Goal: Task Accomplishment & Management: Use online tool/utility

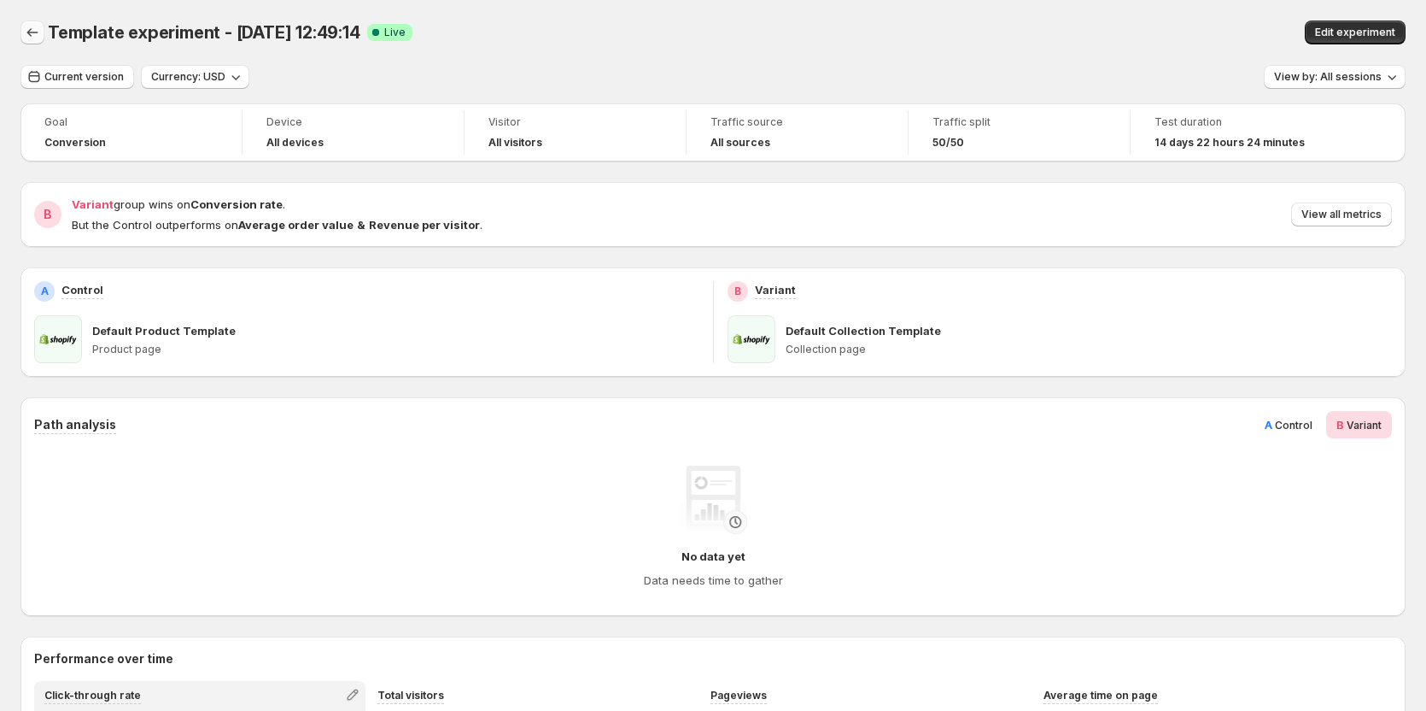
click at [26, 35] on icon "Back" at bounding box center [32, 32] width 17 height 17
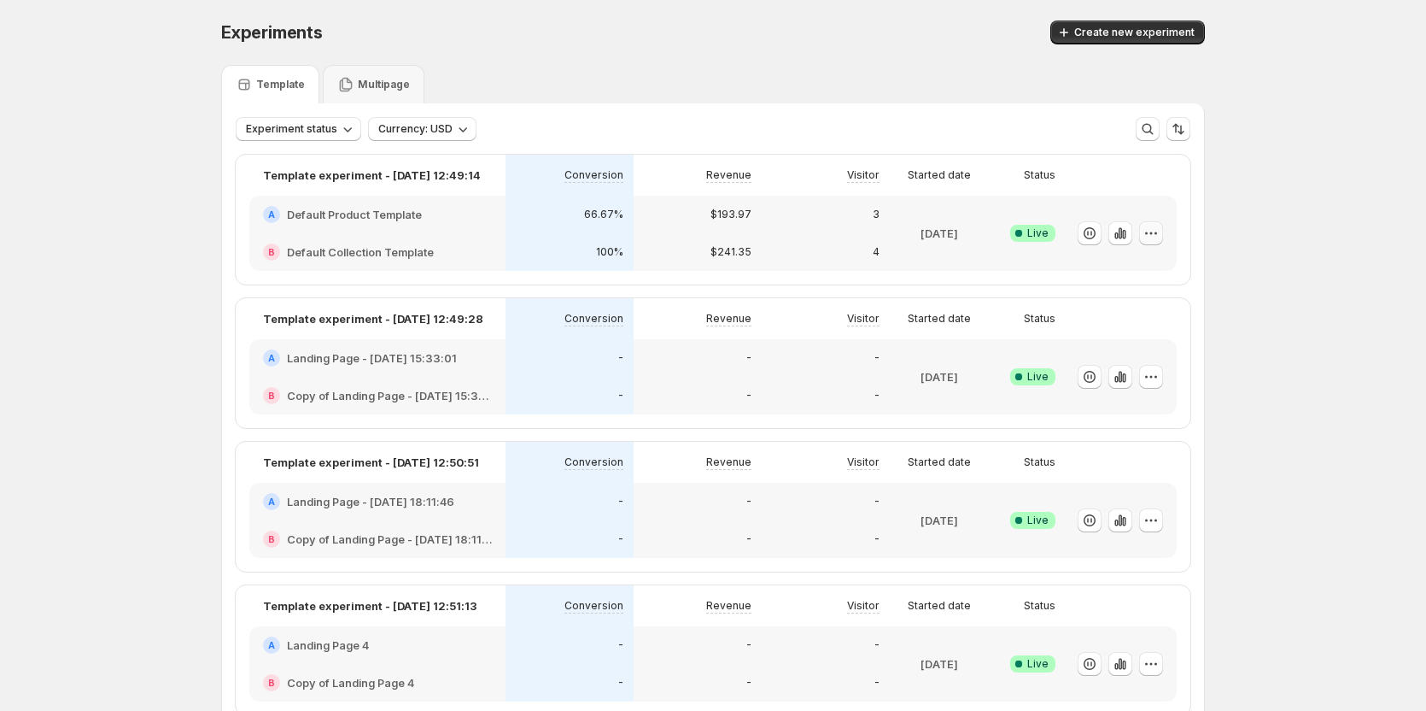
click at [1156, 237] on icon "button" at bounding box center [1151, 233] width 17 height 17
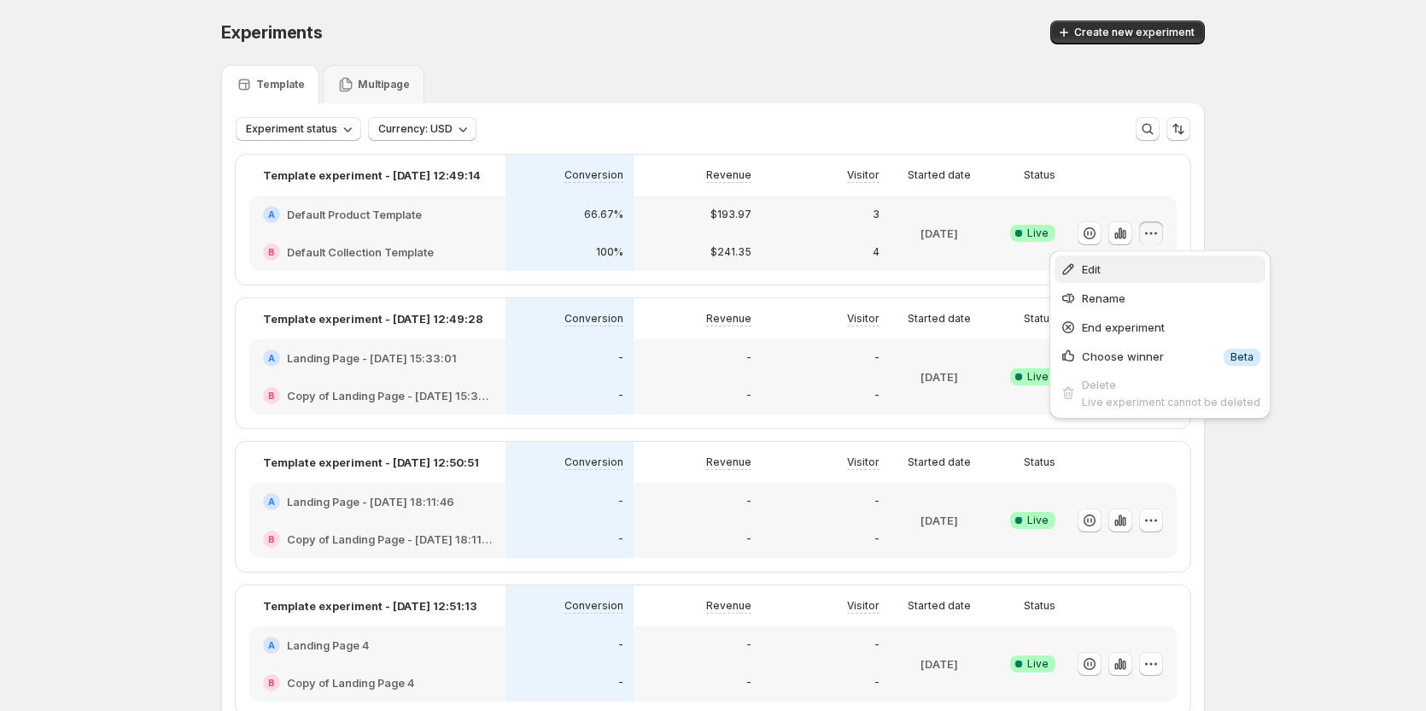
click at [1113, 266] on span "Edit" at bounding box center [1171, 268] width 178 height 17
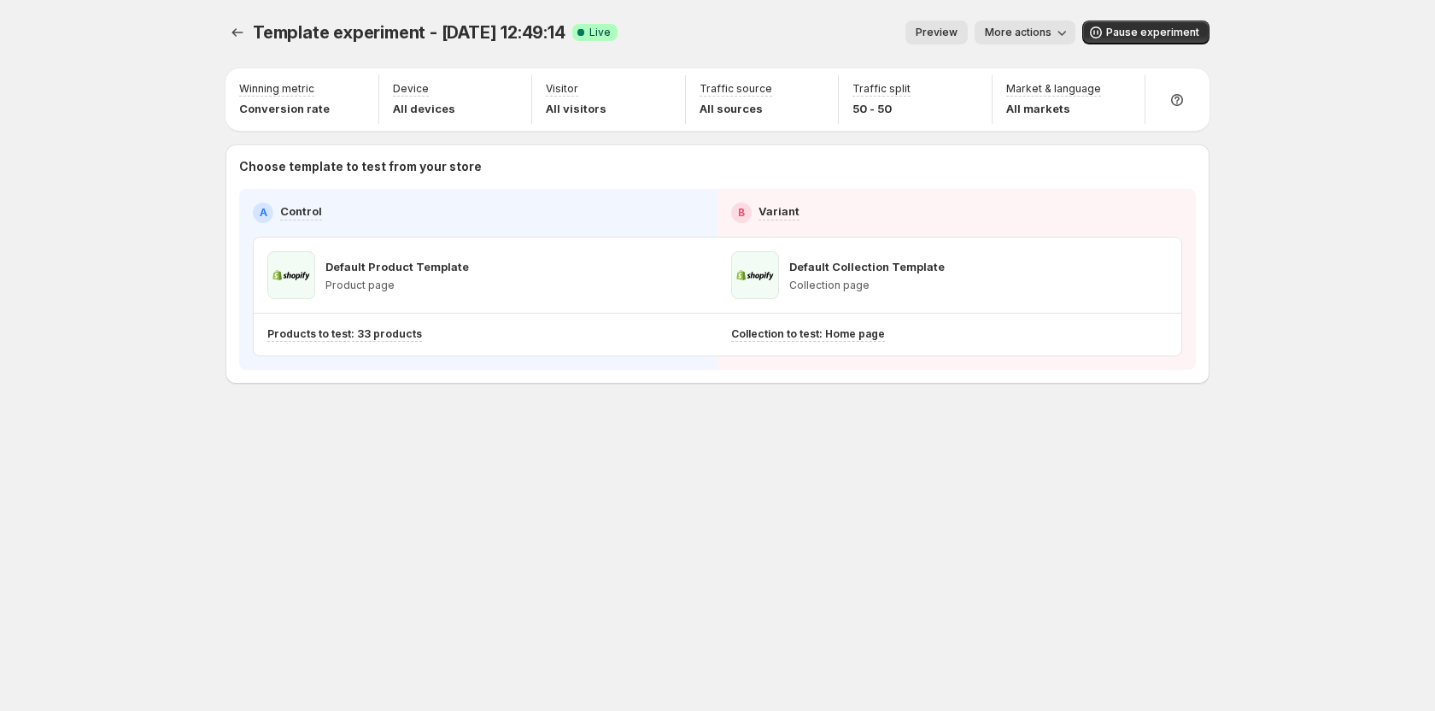
click at [1050, 28] on span "More actions" at bounding box center [1018, 33] width 67 height 14
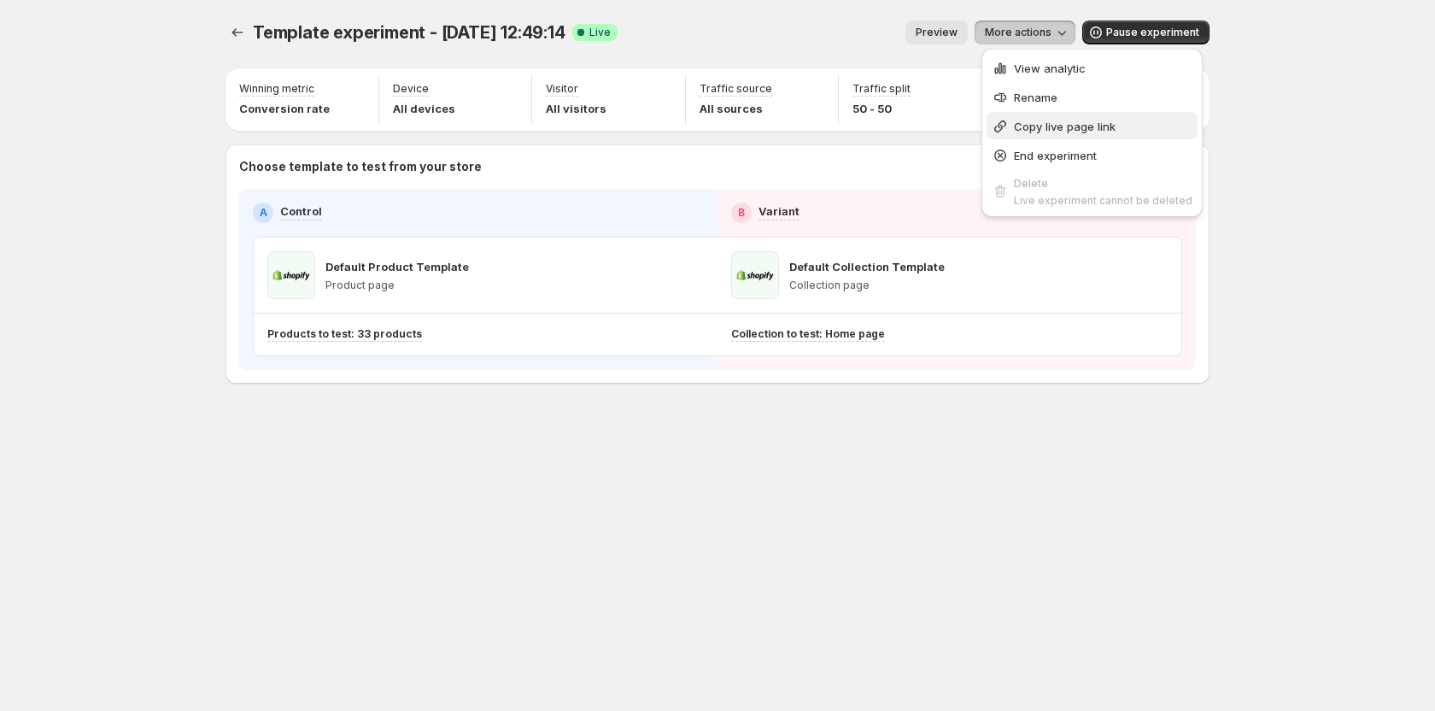
click at [1052, 123] on span "Copy live page link" at bounding box center [1065, 127] width 102 height 14
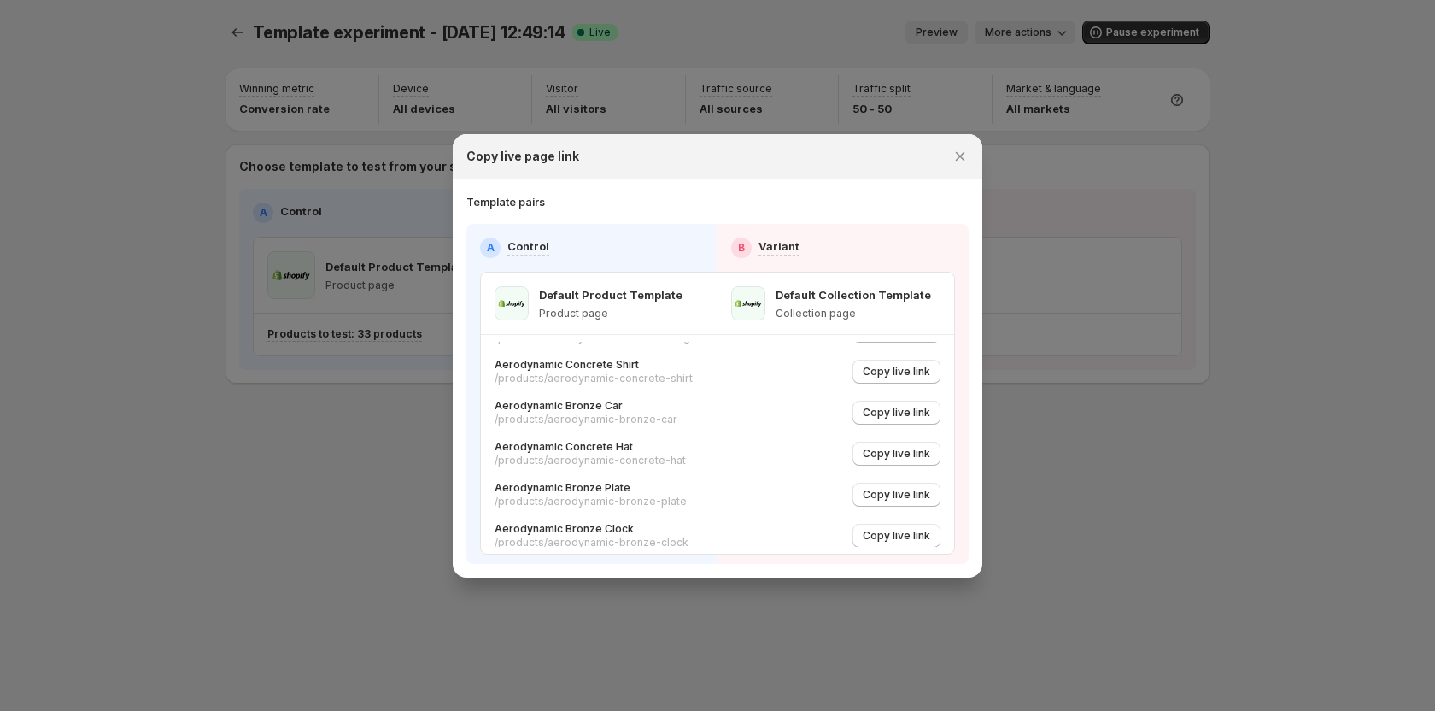
scroll to position [208, 0]
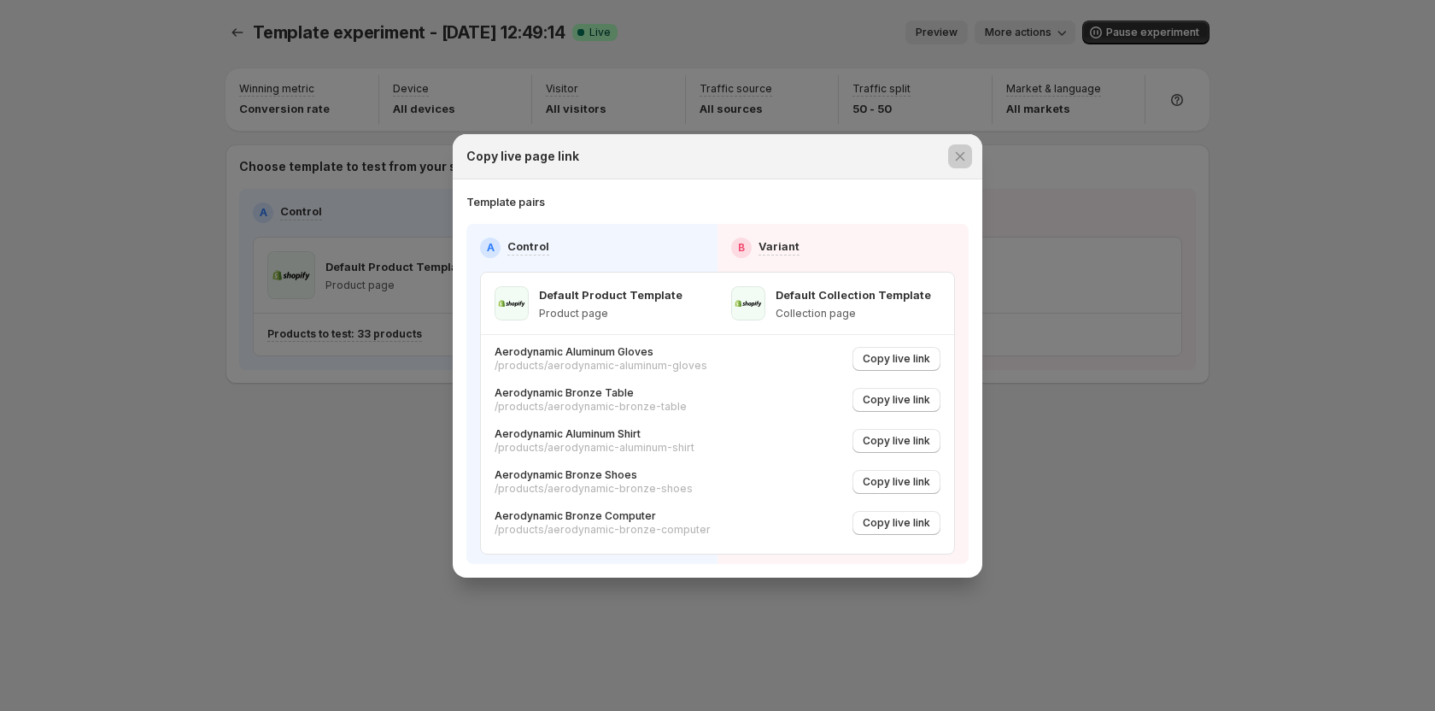
click at [1307, 264] on div at bounding box center [717, 355] width 1435 height 711
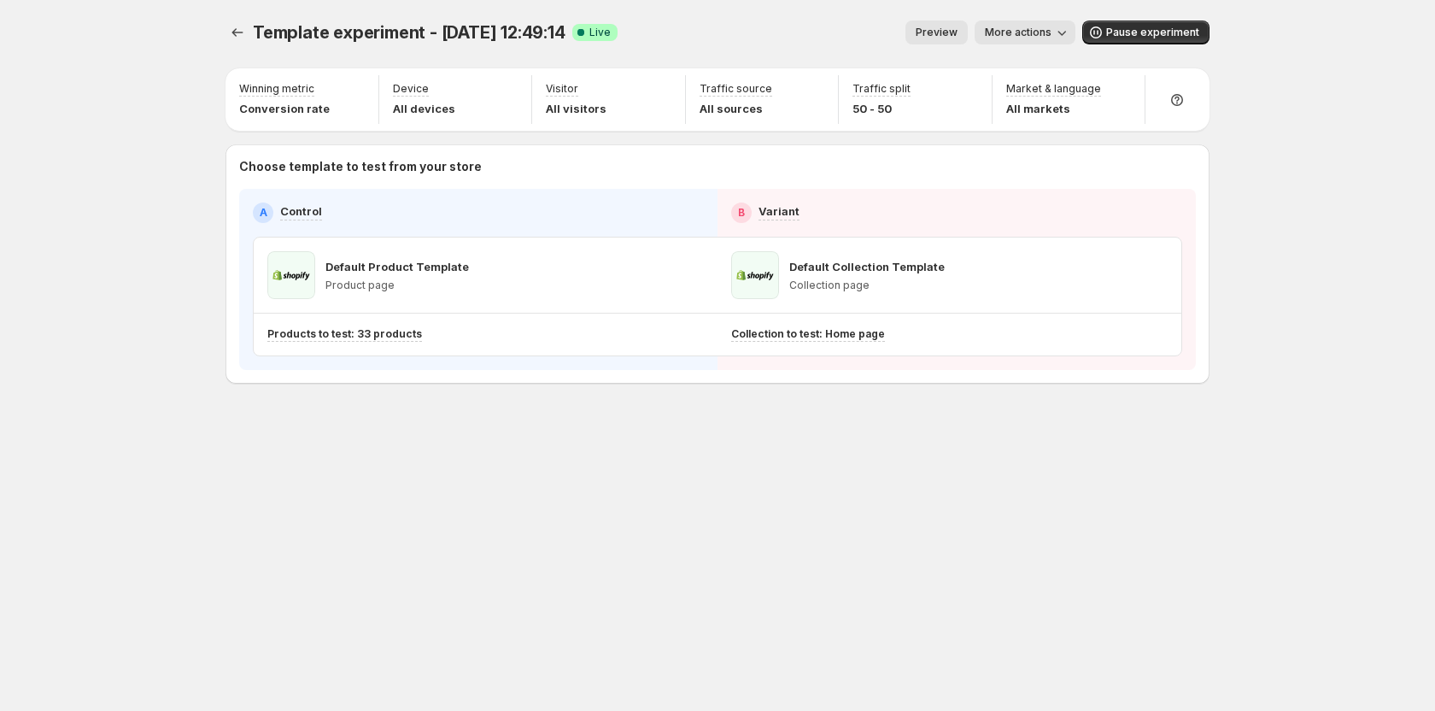
click at [1049, 30] on span "More actions" at bounding box center [1018, 33] width 67 height 14
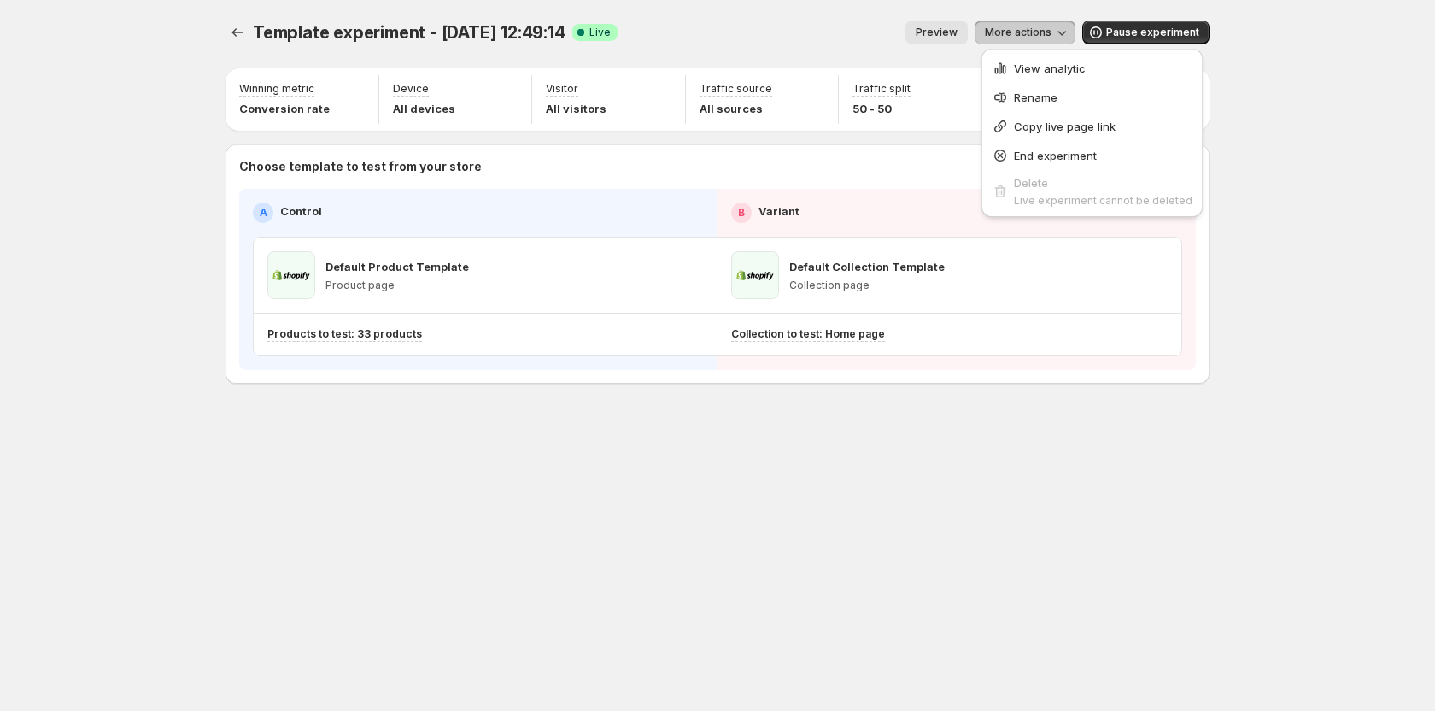
click at [927, 36] on span "Preview" at bounding box center [937, 33] width 42 height 14
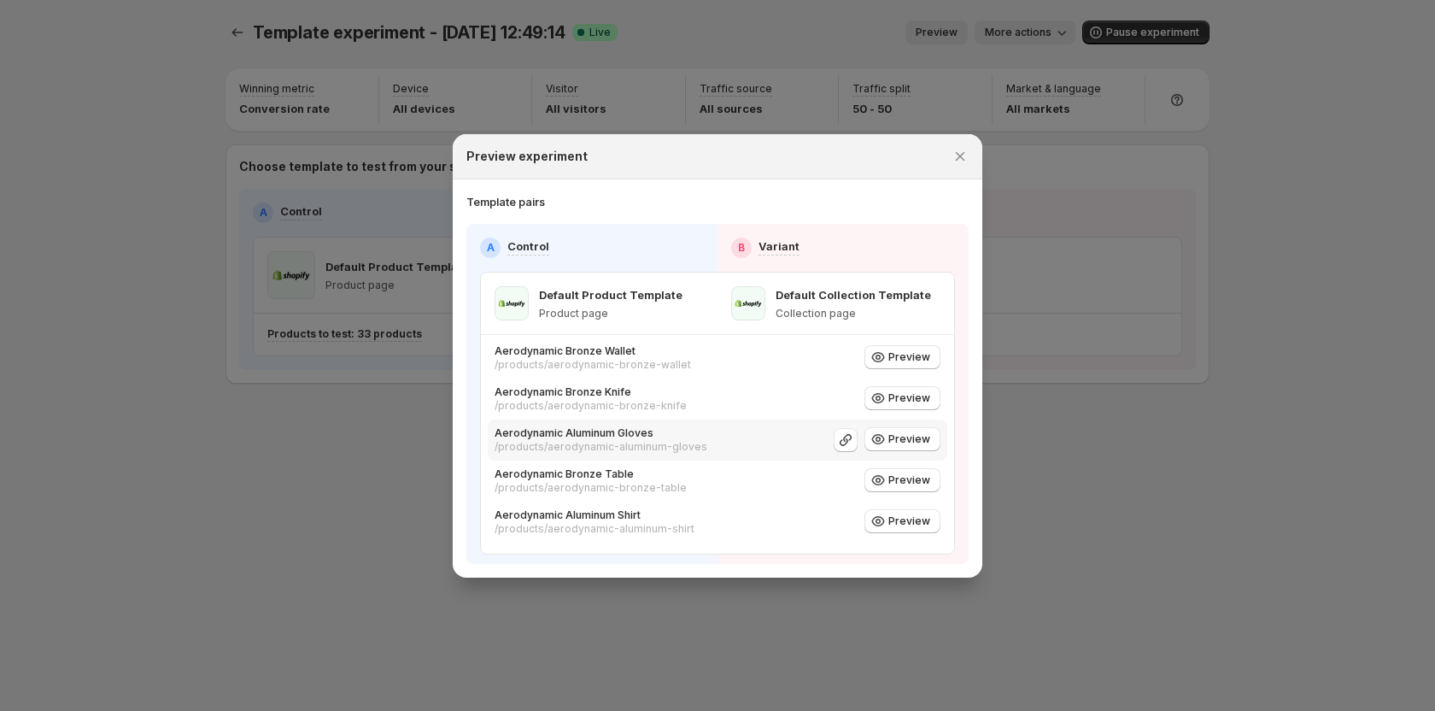
scroll to position [0, 0]
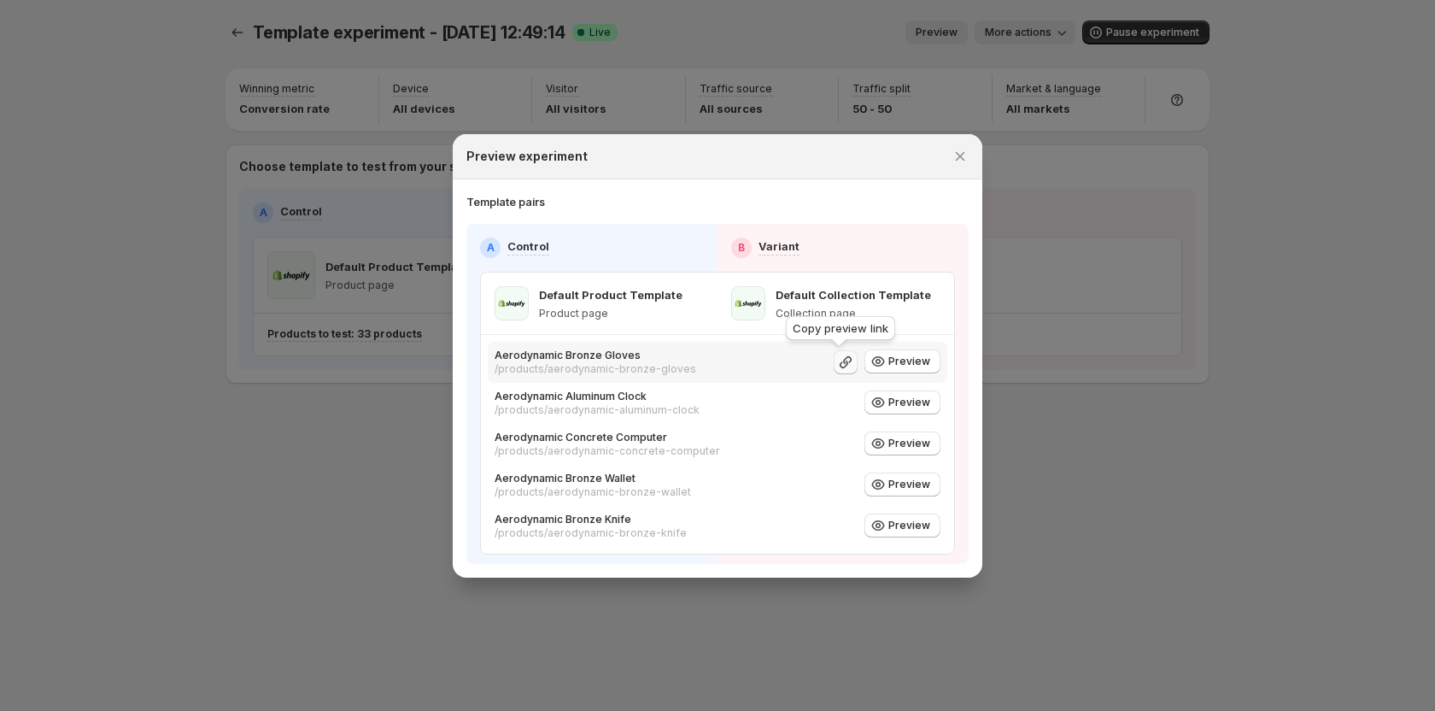
click at [843, 368] on icon ":rer:" at bounding box center [845, 362] width 17 height 17
click at [889, 358] on span "Preview" at bounding box center [909, 361] width 42 height 14
click at [888, 361] on span "Preview" at bounding box center [909, 361] width 42 height 14
click at [900, 397] on span "Preview" at bounding box center [909, 402] width 42 height 14
click at [961, 159] on icon "Close" at bounding box center [959, 156] width 17 height 17
